Goal: Find specific page/section: Find specific page/section

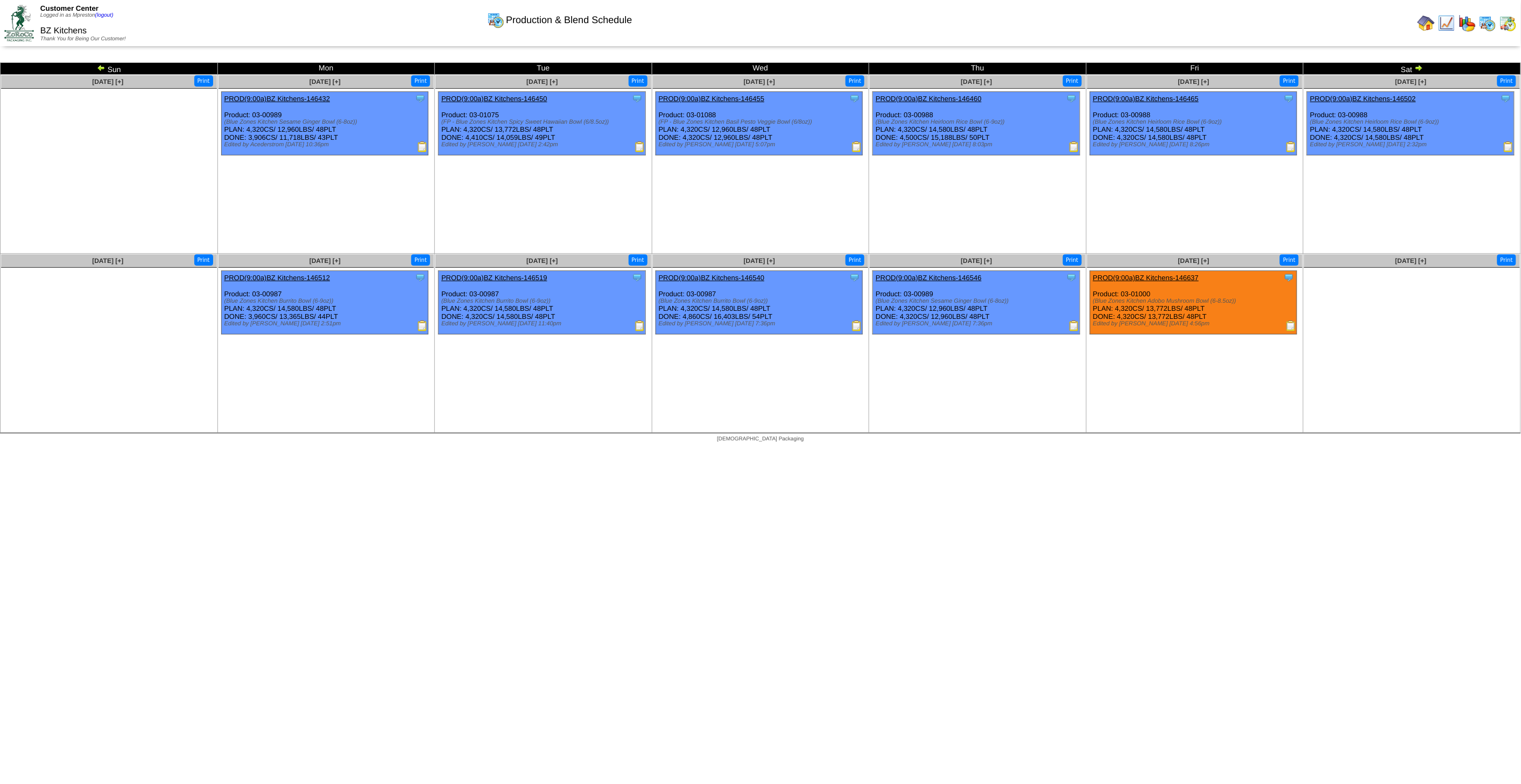
click at [1506, 25] on img at bounding box center [1508, 23] width 17 height 17
